Goal: Transaction & Acquisition: Purchase product/service

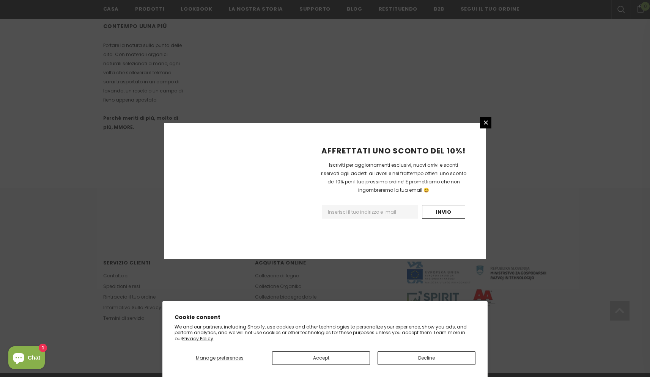
scroll to position [400, 0]
